Goal: Task Accomplishment & Management: Manage account settings

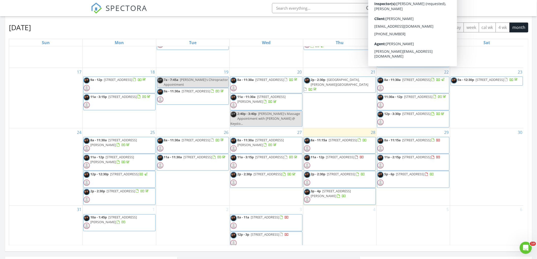
scroll to position [226, 0]
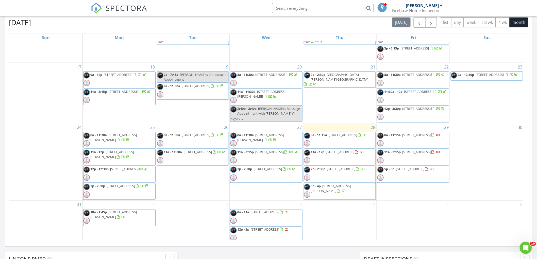
click at [407, 137] on span "2226 Keystone Pass Blvd , Minneola 34715" at bounding box center [417, 135] width 28 height 5
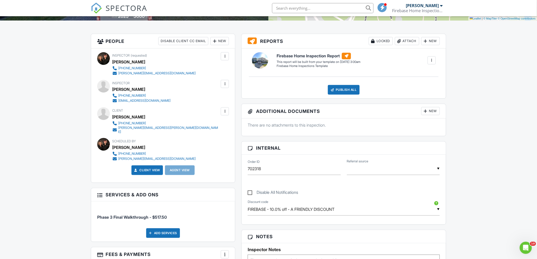
scroll to position [169, 0]
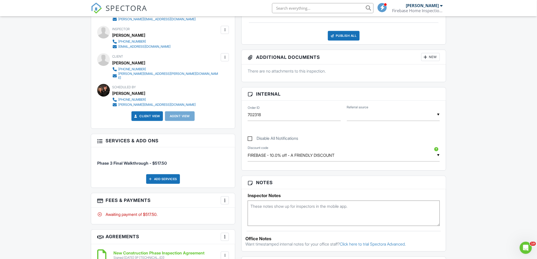
click at [224, 199] on div at bounding box center [224, 200] width 5 height 5
click at [248, 214] on li "Edit Fees & Payments" at bounding box center [250, 216] width 53 height 13
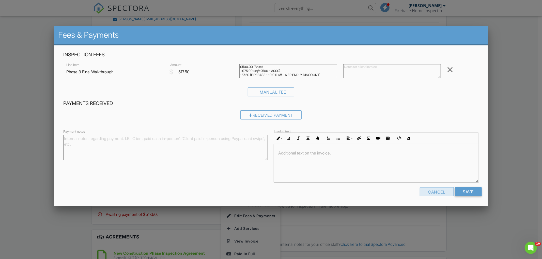
click at [427, 192] on div "Cancel" at bounding box center [437, 191] width 34 height 9
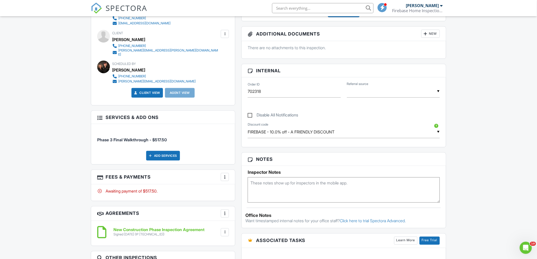
scroll to position [254, 0]
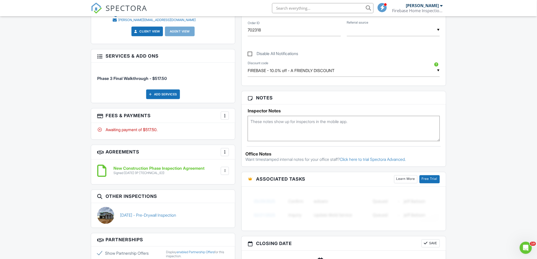
click at [278, 125] on textarea at bounding box center [344, 128] width 192 height 25
type textarea "T"
type textarea "[PERSON_NAME] is concerned about the handler being at an angle or unbalanced. P…"
click at [474, 155] on div "Dashboard Templates Contacts Metrics Automations Advanced Settings Support Cent…" at bounding box center [268, 125] width 537 height 726
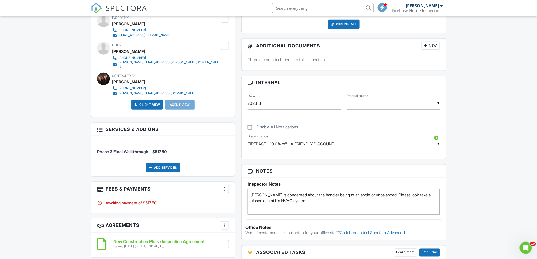
scroll to position [197, 0]
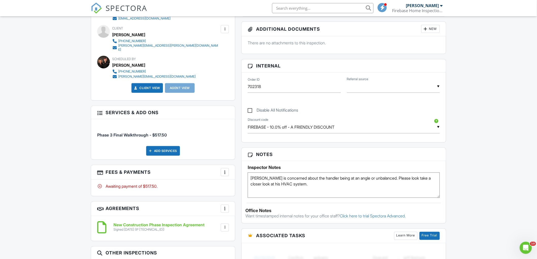
click at [223, 170] on div at bounding box center [224, 172] width 5 height 5
click at [248, 224] on div "Paid In Full" at bounding box center [250, 226] width 49 height 6
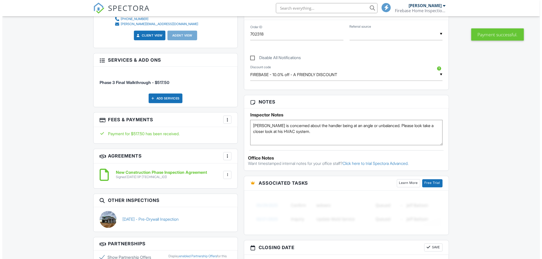
scroll to position [282, 0]
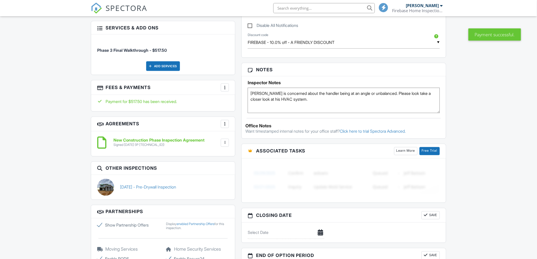
click at [224, 85] on div at bounding box center [224, 87] width 5 height 5
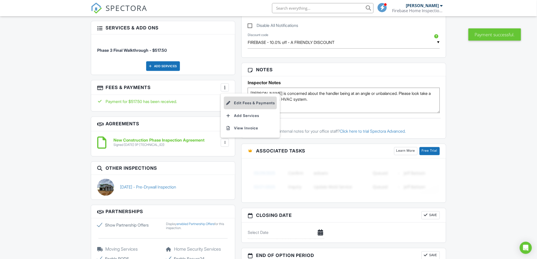
click at [254, 99] on li "Edit Fees & Payments" at bounding box center [250, 103] width 53 height 13
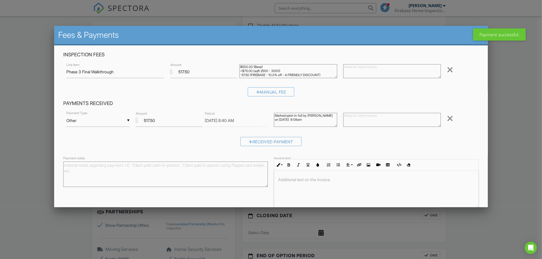
click at [374, 120] on textarea at bounding box center [392, 120] width 98 height 14
type textarea "Zelle"
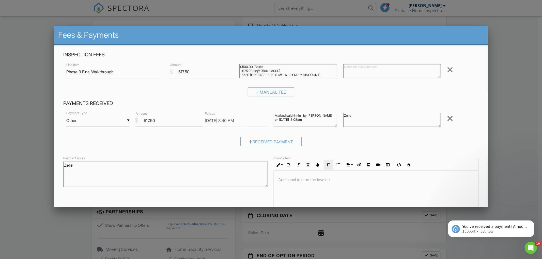
scroll to position [26, 0]
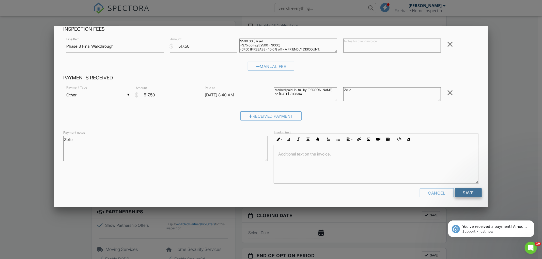
type textarea "Zelle"
click at [461, 192] on input "Save" at bounding box center [468, 192] width 27 height 9
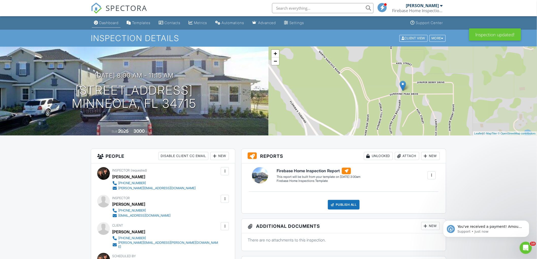
click at [109, 23] on div "Dashboard" at bounding box center [108, 23] width 19 height 4
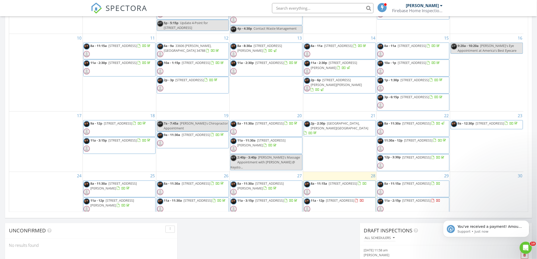
scroll to position [225, 0]
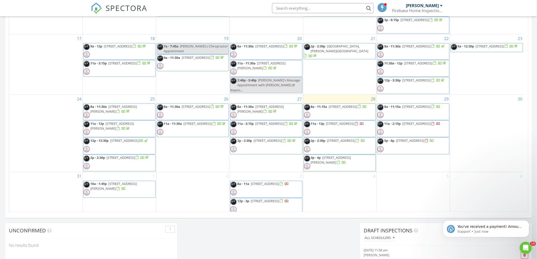
click at [273, 245] on div "[DATE] [PERSON_NAME] 8:00 am [STREET_ADDRESS] [PERSON_NAME] Lincoln [PERSON_NAM…" at bounding box center [268, 43] width 537 height 462
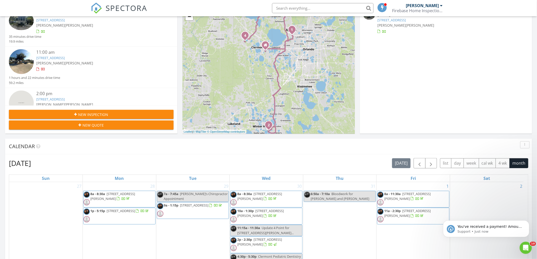
scroll to position [0, 0]
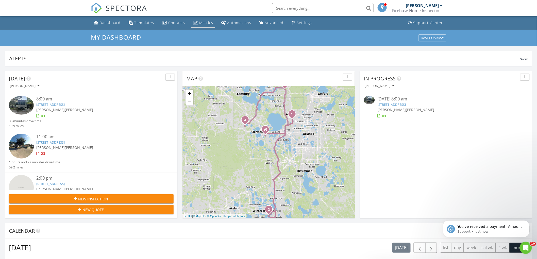
click at [204, 22] on div "Metrics" at bounding box center [206, 22] width 14 height 5
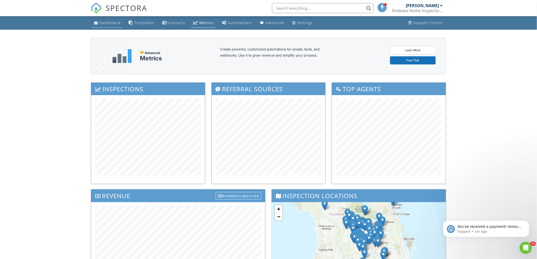
click at [103, 23] on div "Dashboard" at bounding box center [110, 22] width 21 height 5
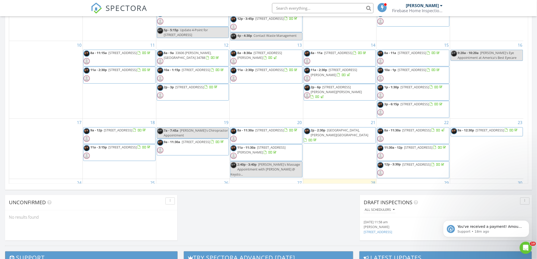
scroll to position [225, 0]
